Goal: Check status

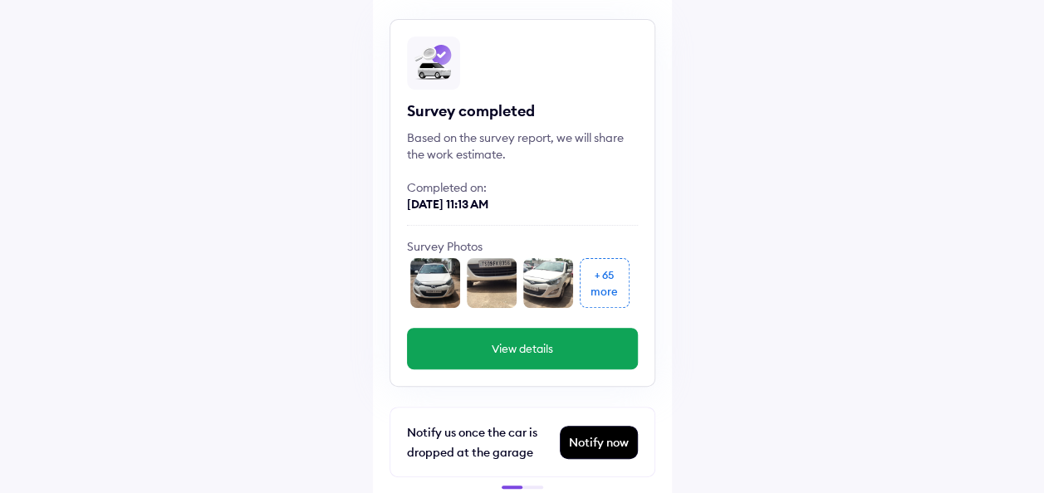
scroll to position [110, 0]
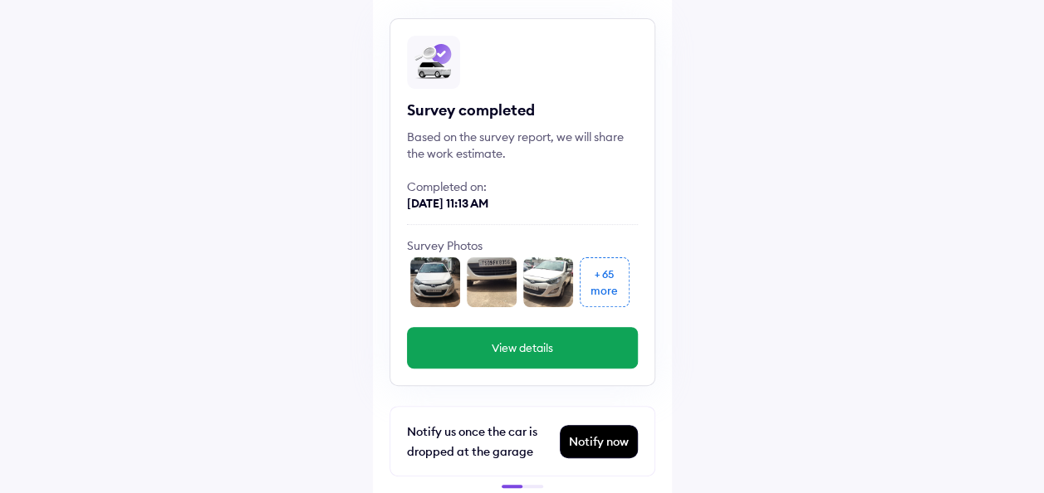
click at [517, 340] on button "View details" at bounding box center [522, 348] width 231 height 42
